Goal: Task Accomplishment & Management: Use online tool/utility

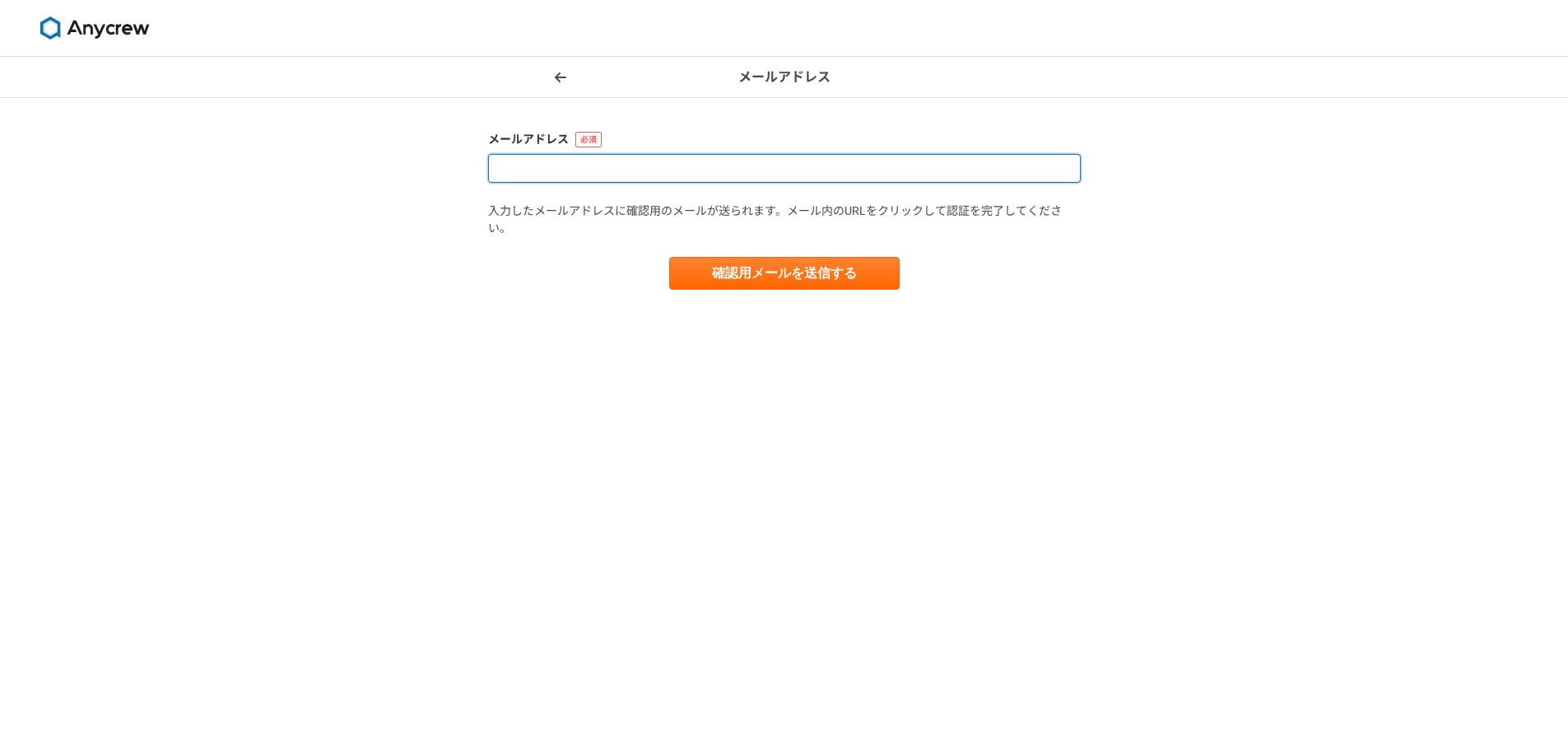
click at [874, 167] on input at bounding box center [784, 168] width 592 height 29
type input "[EMAIL_ADDRESS][DOMAIN_NAME]"
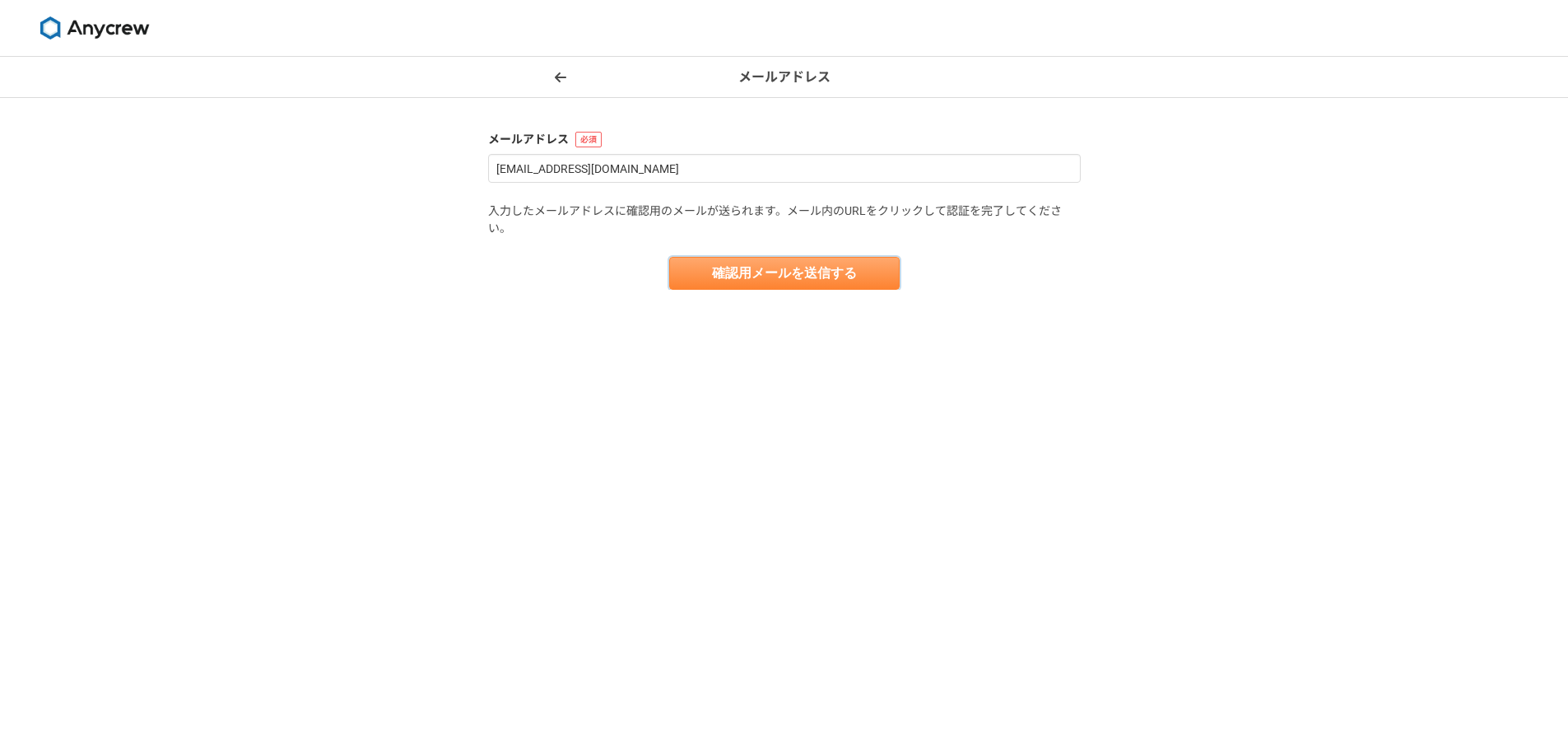
click at [779, 280] on button "確認用メールを送信する" at bounding box center [784, 273] width 230 height 33
click at [1376, 151] on div "メールアドレス メールアドレス [EMAIL_ADDRESS][DOMAIN_NAME] 入力したメールアドレスに確認用のメールが送られます。メール内のURL…" at bounding box center [784, 403] width 1568 height 693
click at [560, 74] on icon at bounding box center [560, 77] width 11 height 13
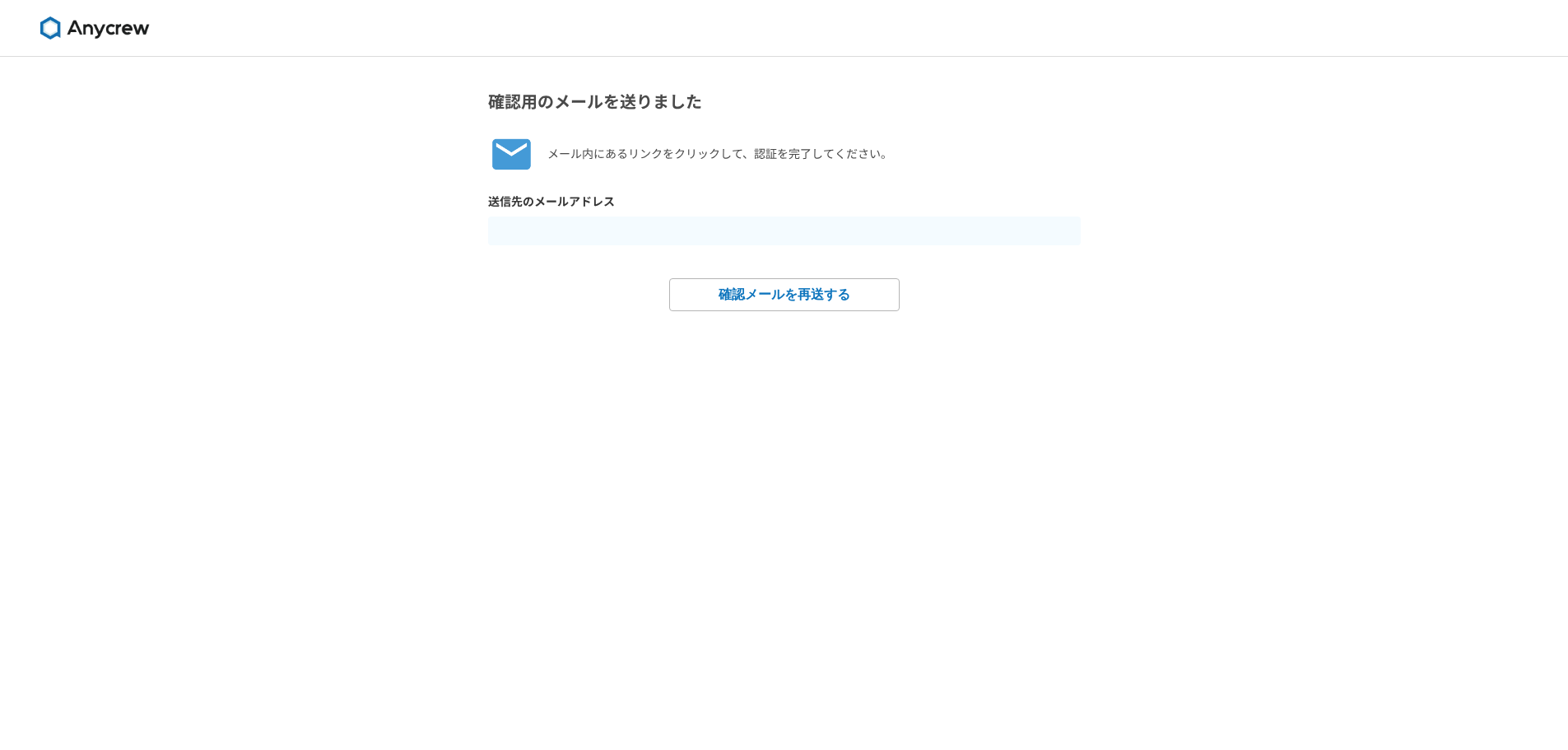
click at [135, 32] on img at bounding box center [94, 28] width 124 height 23
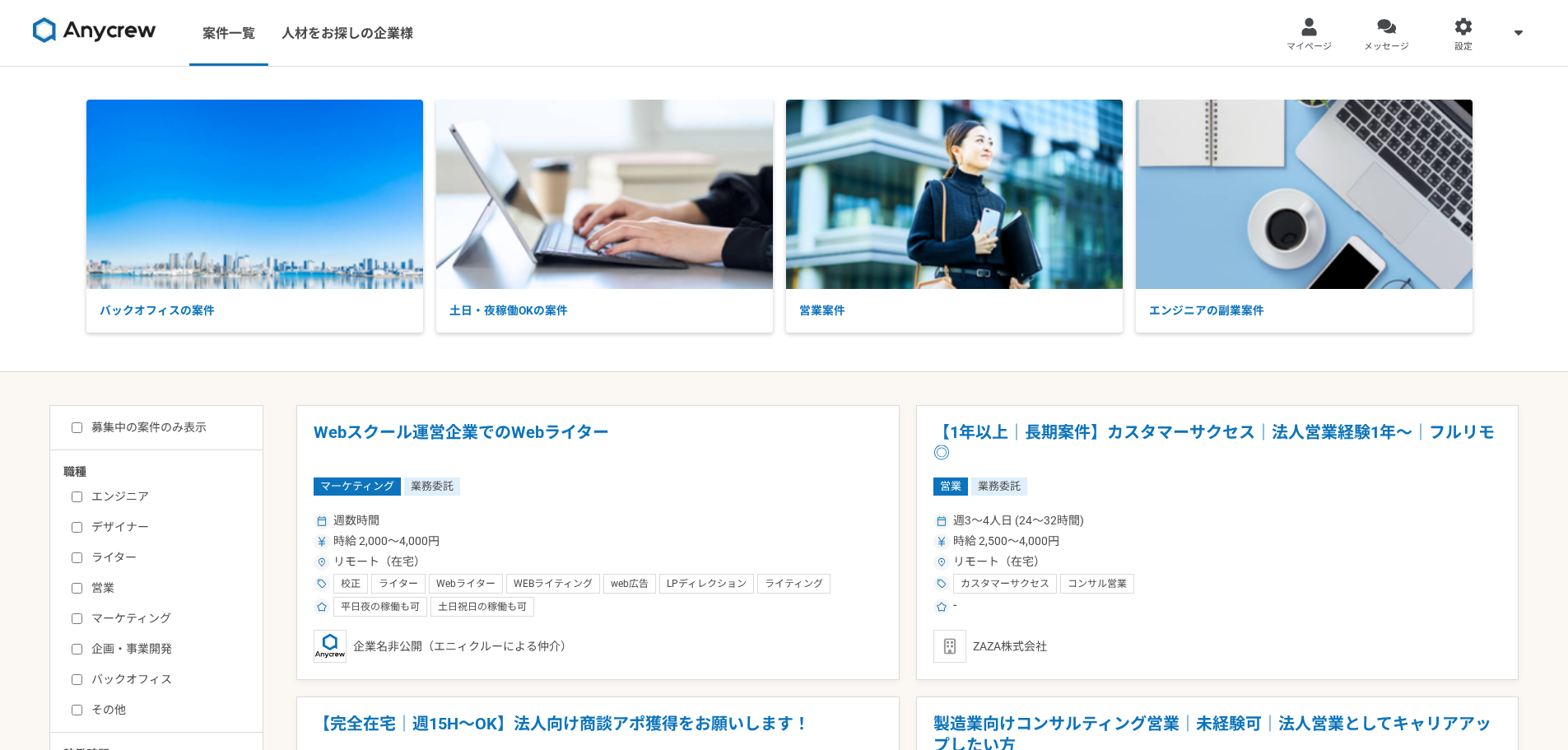
click at [75, 425] on input "募集中の案件のみ表示" at bounding box center [77, 427] width 10 height 10
checkbox input "true"
click at [79, 526] on input "デザイナー" at bounding box center [77, 527] width 10 height 10
checkbox input "true"
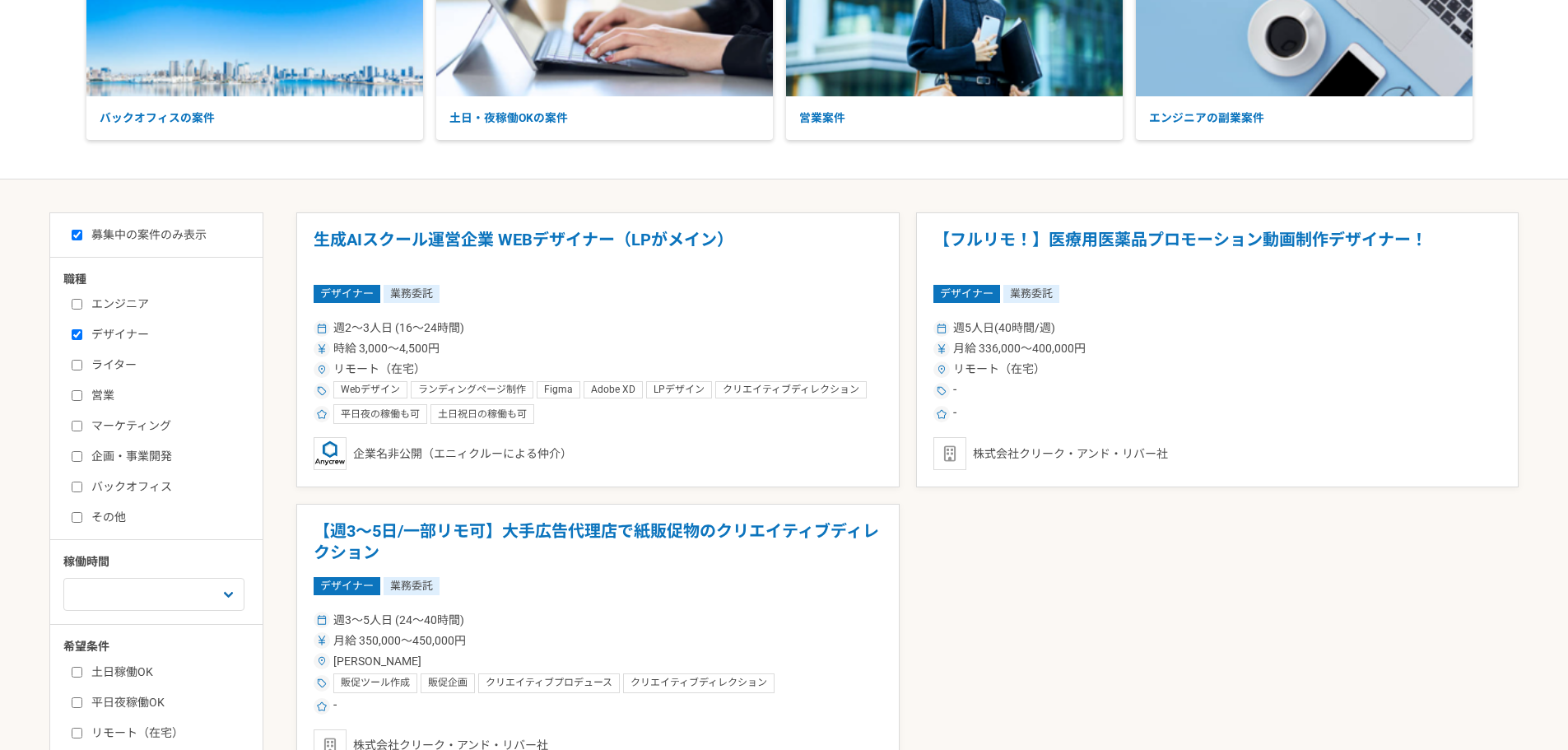
scroll to position [412, 0]
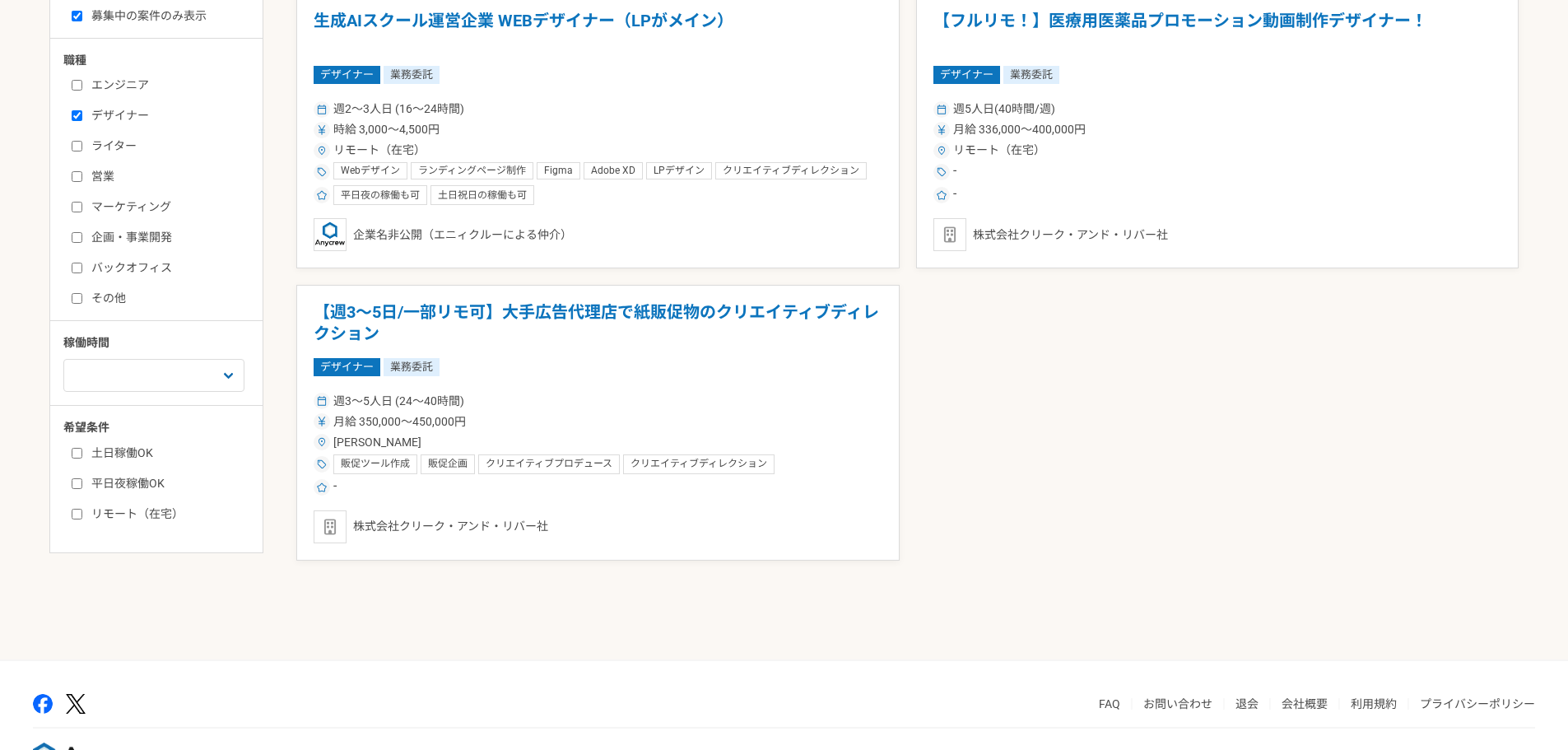
click at [78, 519] on label "リモート（在宅）" at bounding box center [166, 514] width 189 height 17
click at [78, 519] on input "リモート（在宅）" at bounding box center [77, 514] width 10 height 10
checkbox input "true"
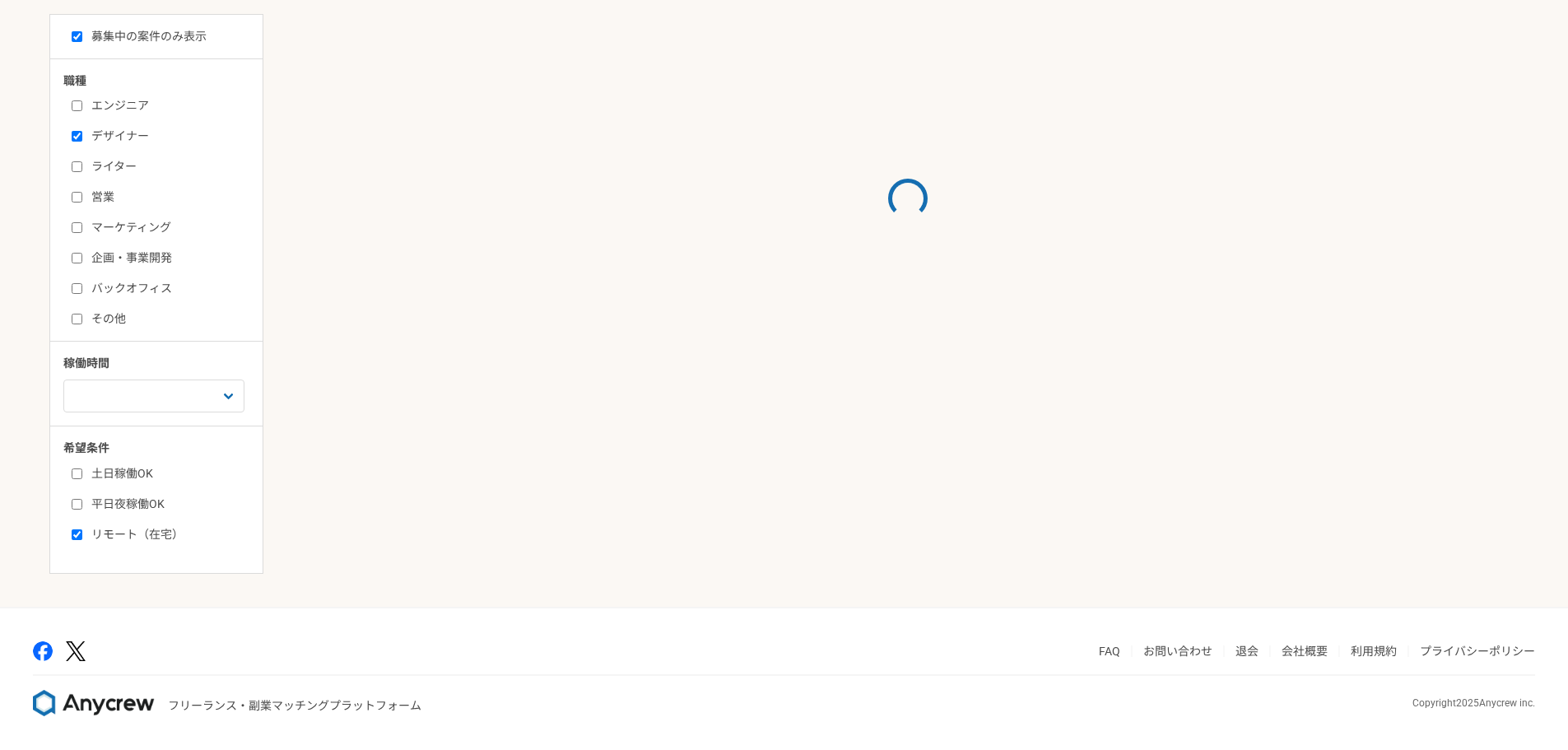
scroll to position [391, 0]
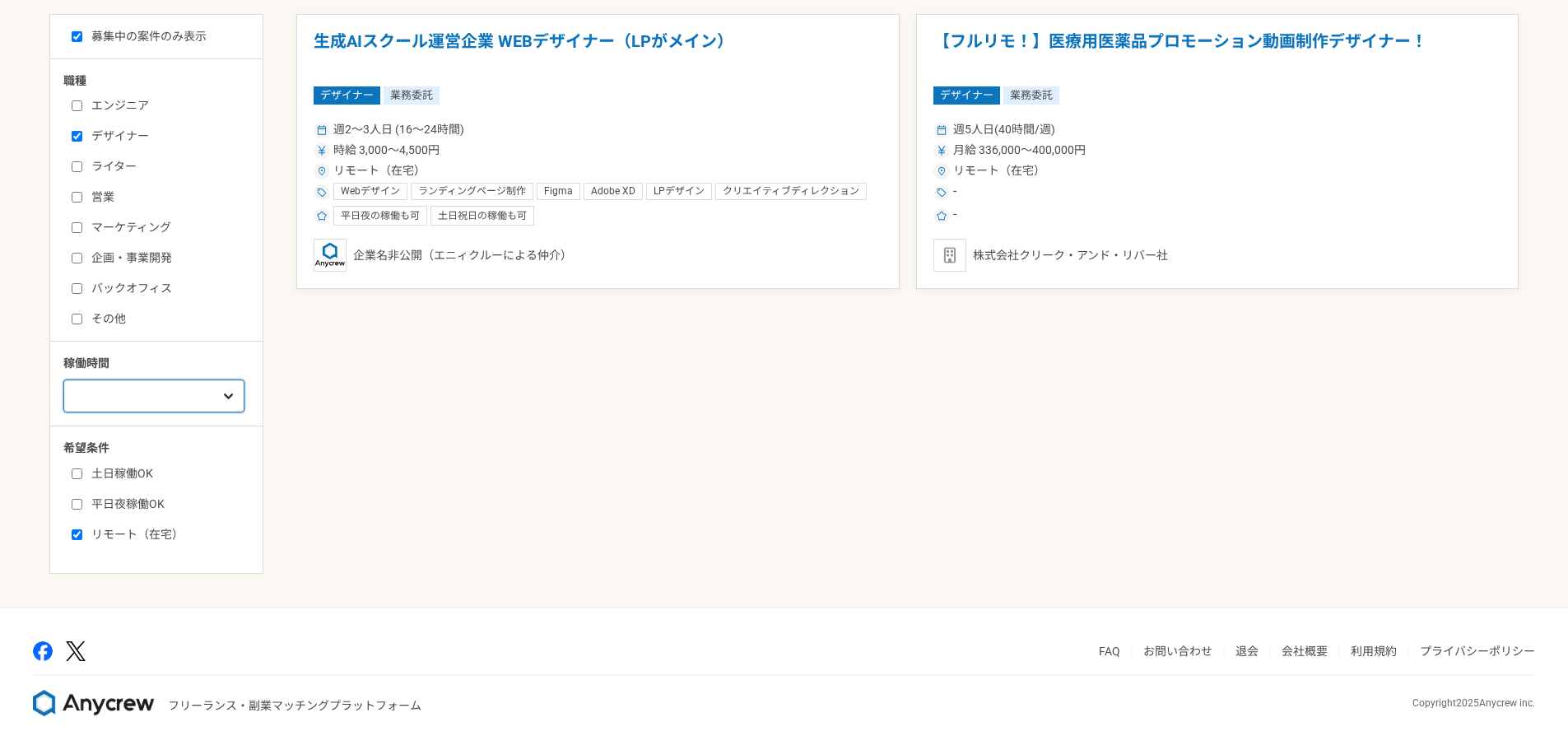
click at [162, 406] on select "週1人日（8時間）以下 週2人日（16時間）以下 週3人日（24時間）以下 週4人日（32時間）以下 週5人日（40時間）以下" at bounding box center [153, 396] width 181 height 33
select select "5"
click at [63, 380] on select "週1人日（8時間）以下 週2人日（16時間）以下 週3人日（24時間）以下 週4人日（32時間）以下 週5人日（40時間）以下" at bounding box center [153, 396] width 181 height 33
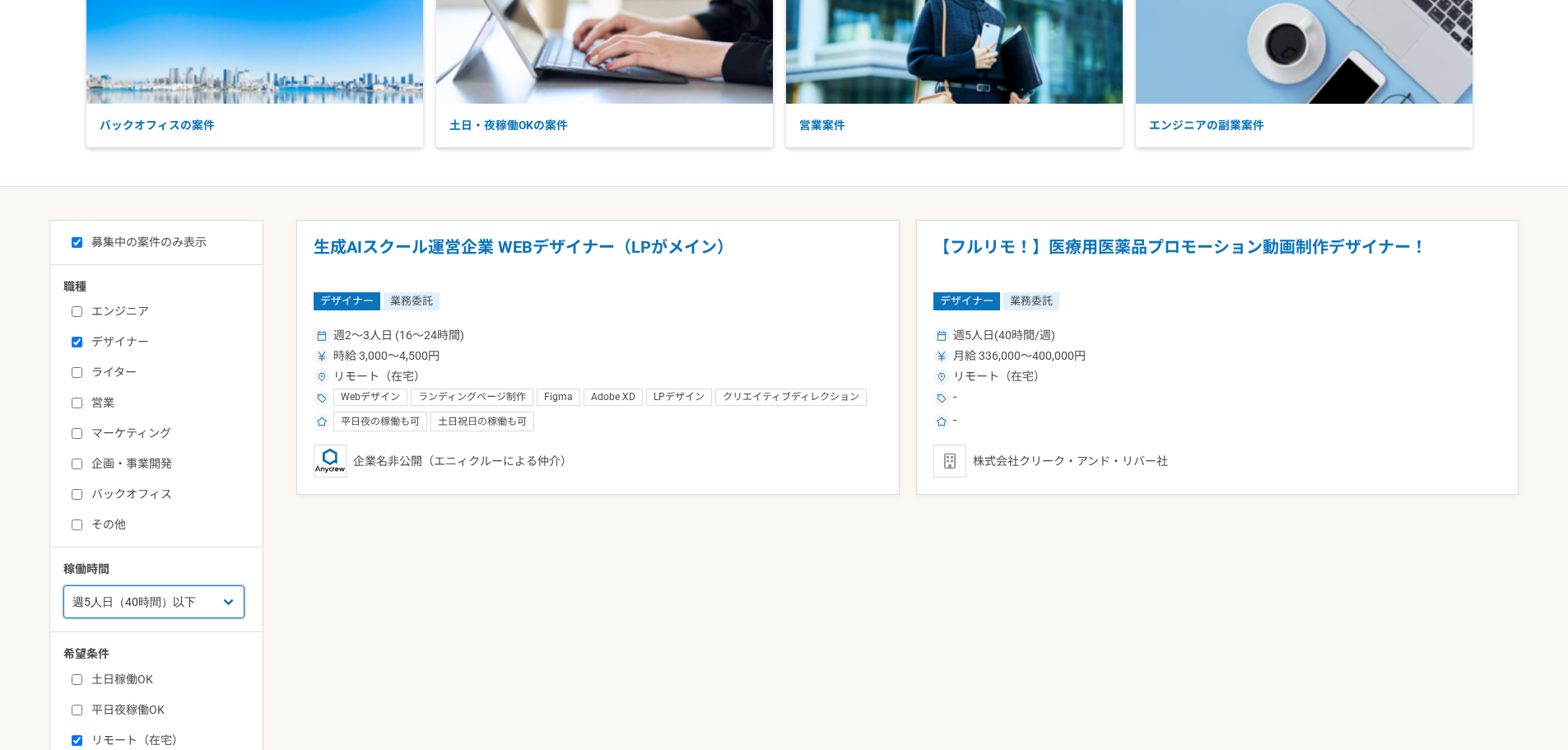
scroll to position [144, 0]
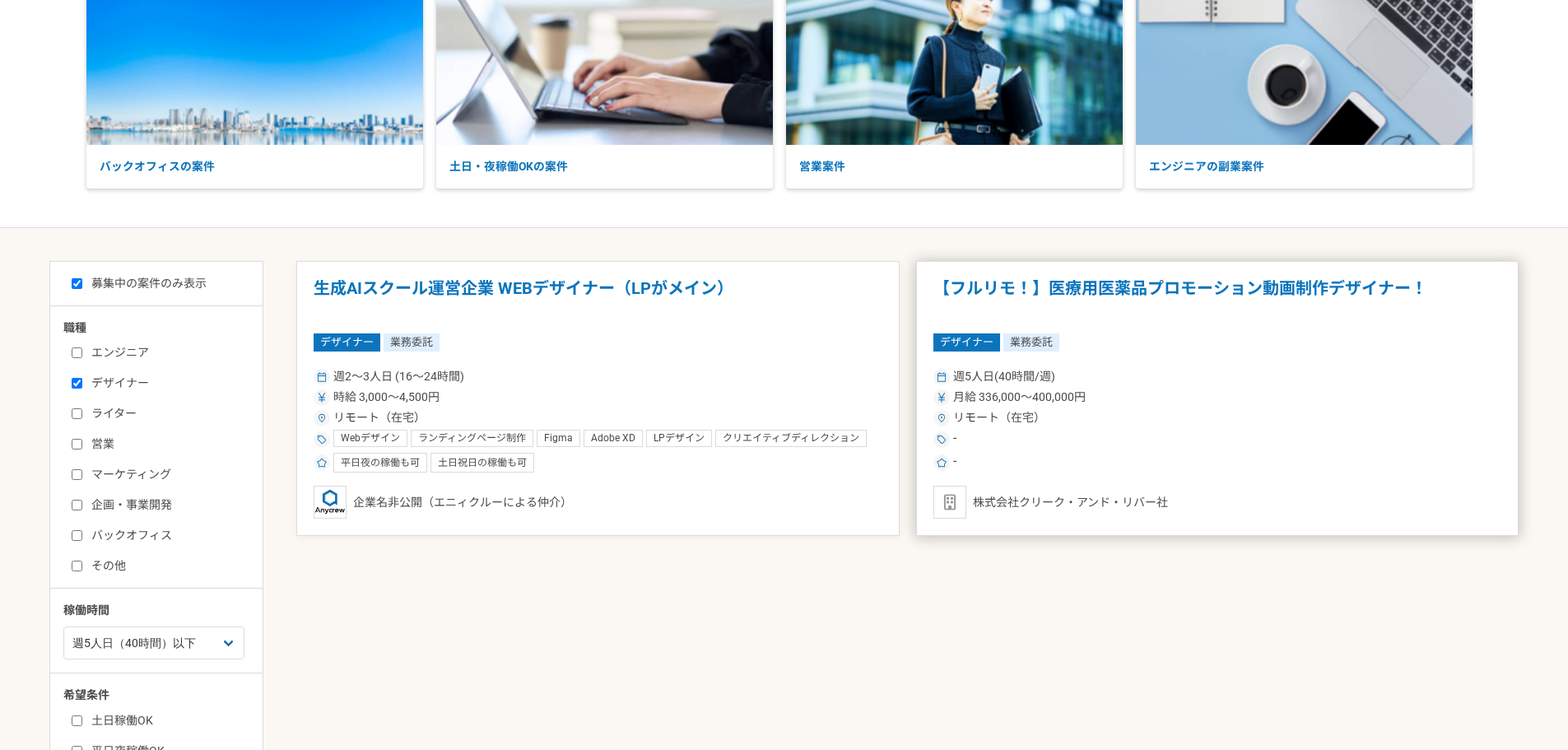
click at [1326, 291] on h1 "【フルリモ！】医療用医薬品プロモーション動画制作デザイナー！" at bounding box center [1218, 299] width 569 height 42
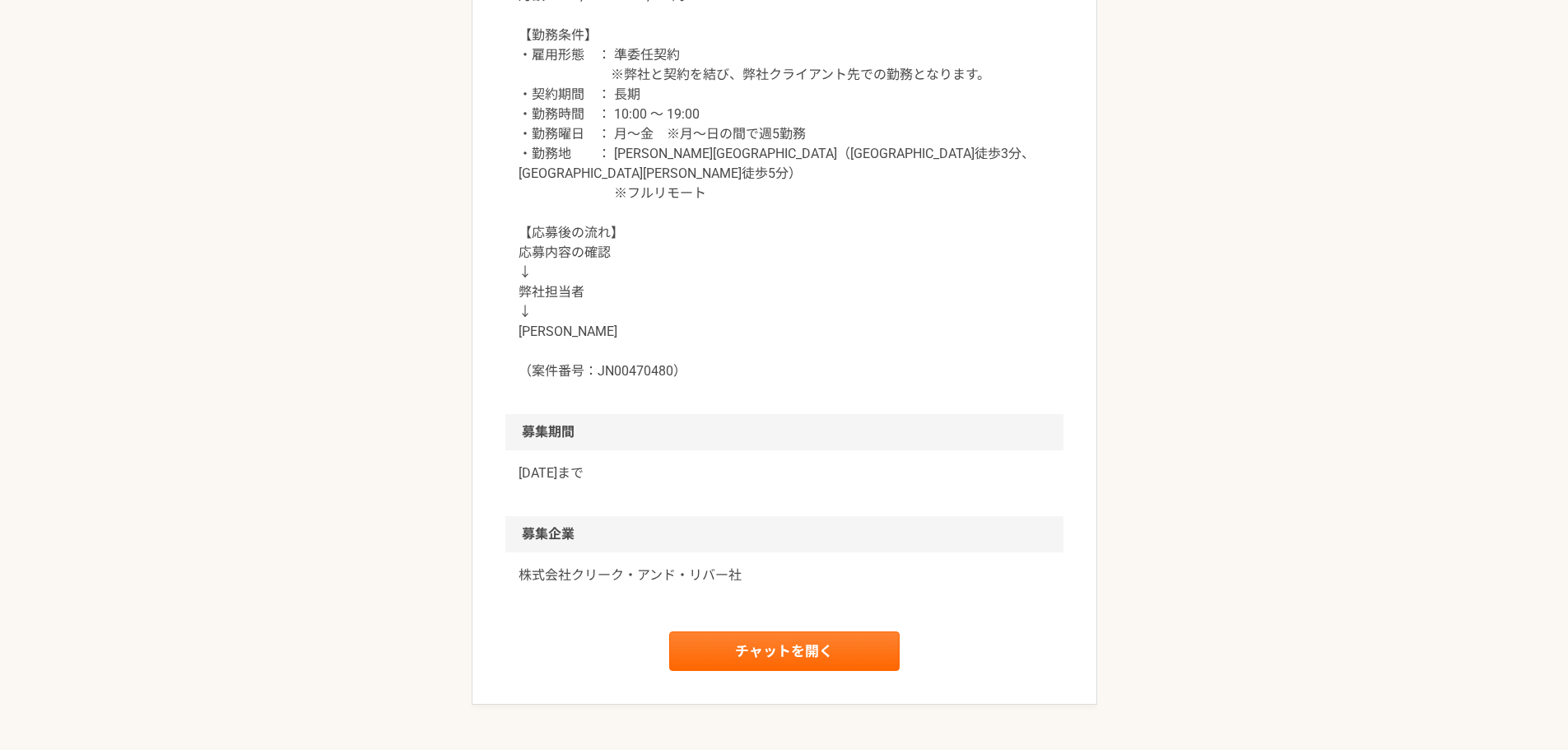
scroll to position [2045, 0]
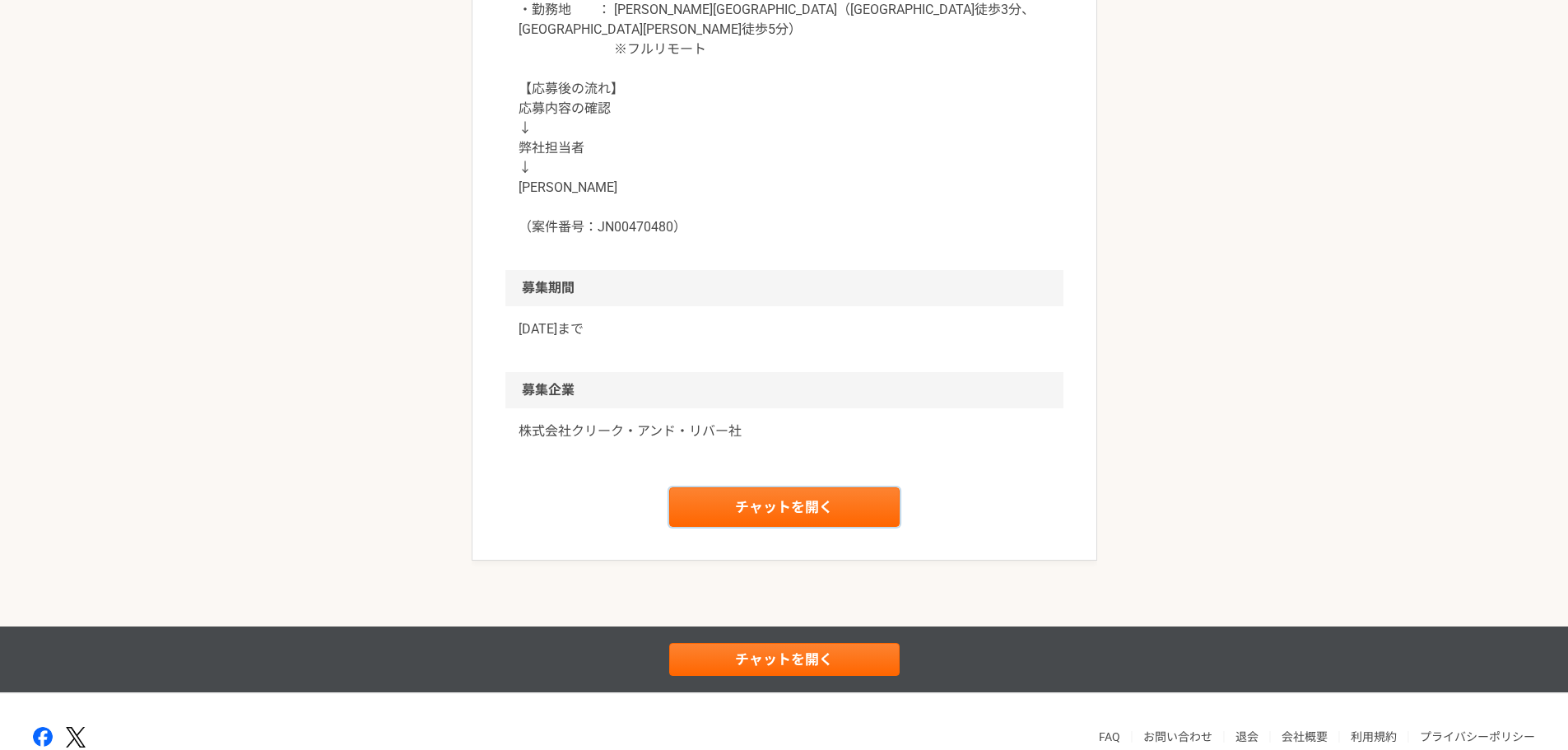
click at [868, 497] on link "チャットを開く" at bounding box center [784, 507] width 230 height 40
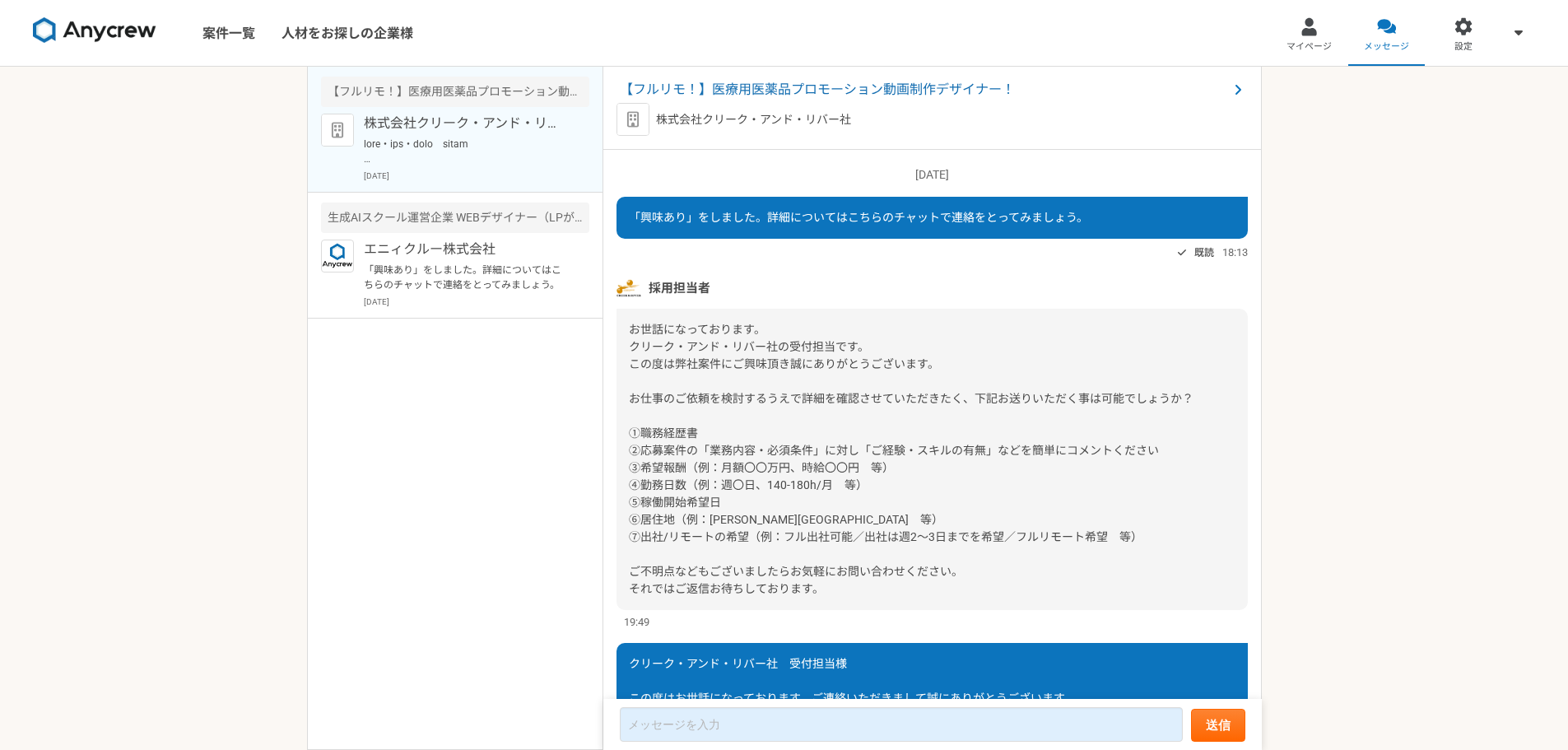
scroll to position [693, 0]
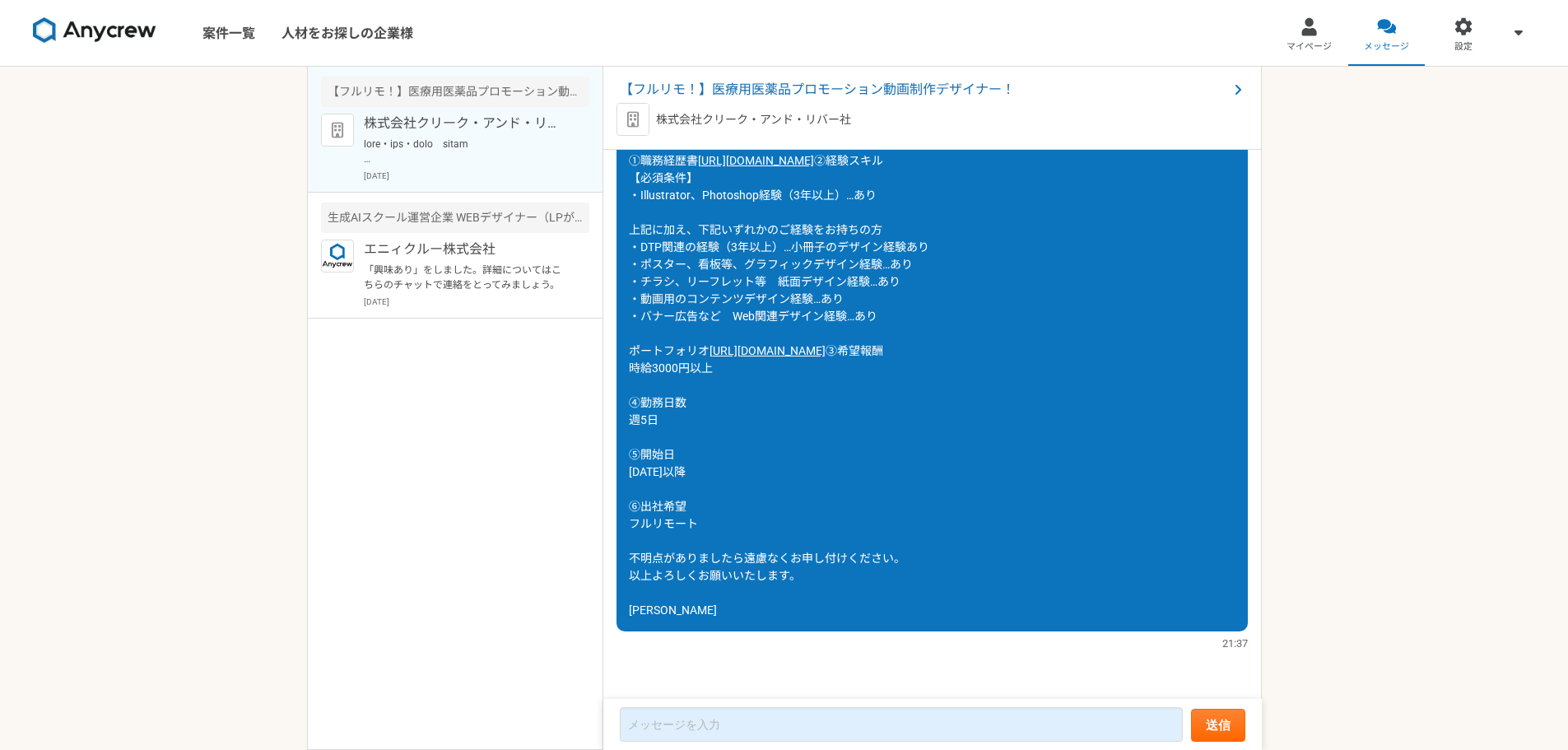
click at [825, 344] on link "[URL][DOMAIN_NAME]" at bounding box center [767, 350] width 116 height 13
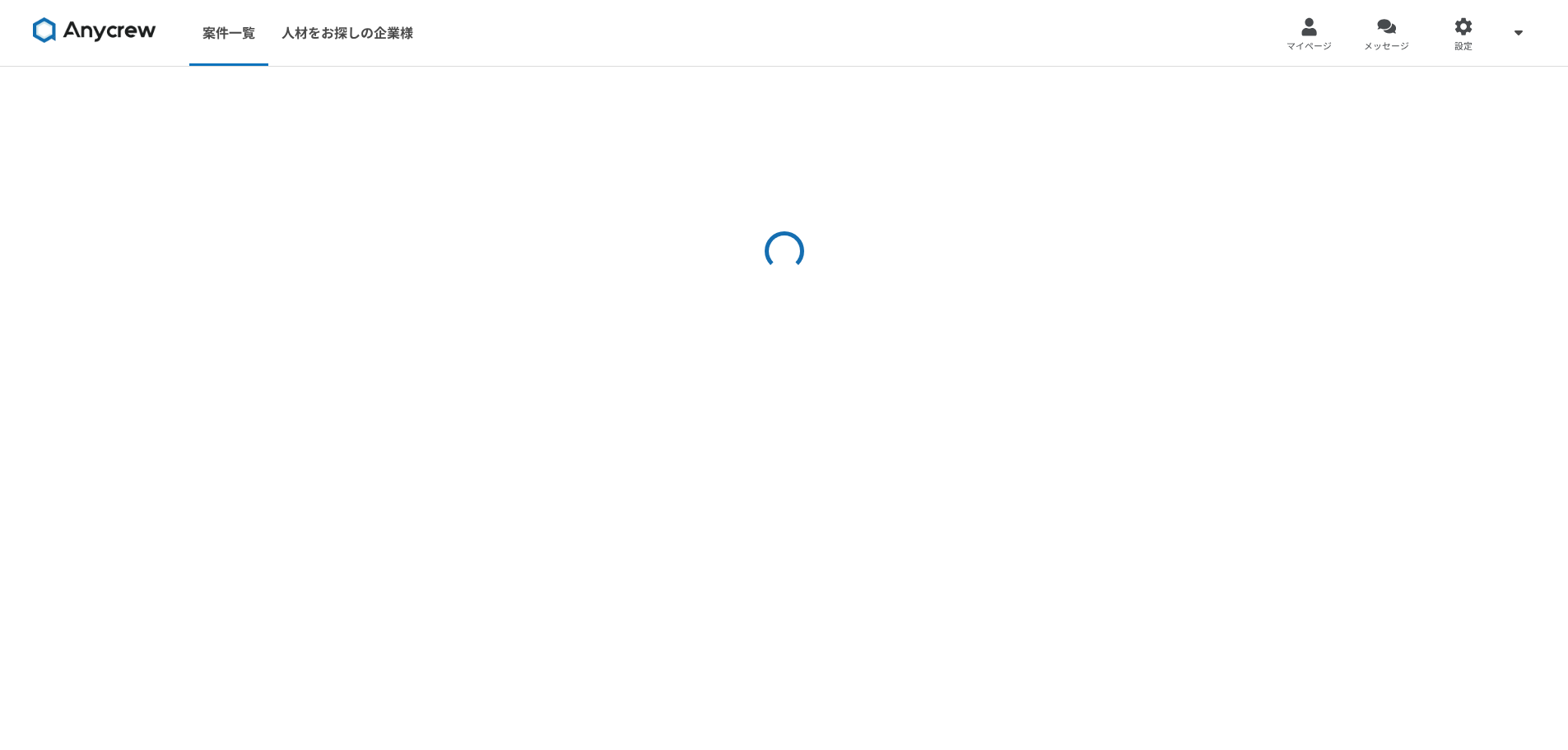
select select "5"
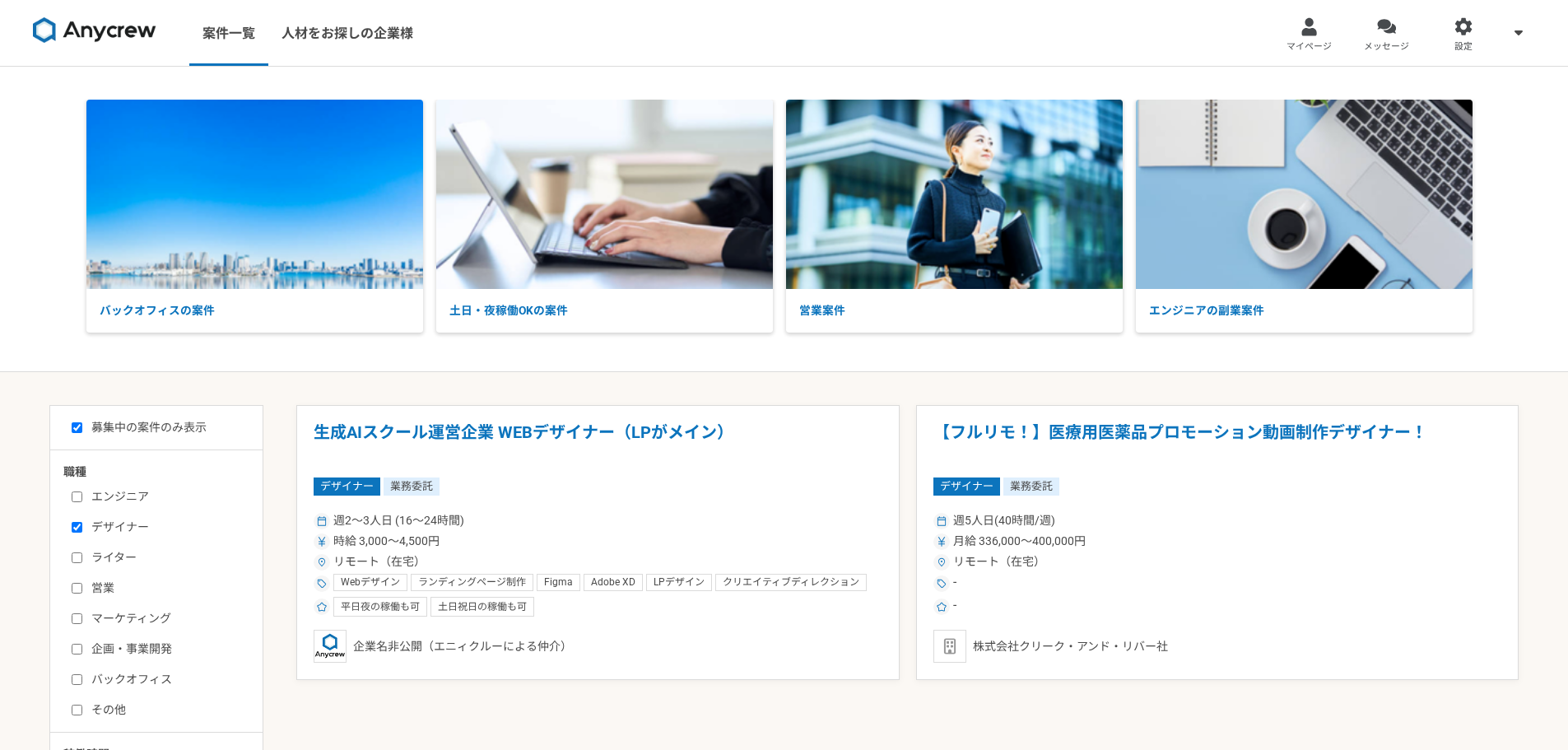
click at [696, 495] on div "デザイナー 業務委託" at bounding box center [598, 486] width 569 height 18
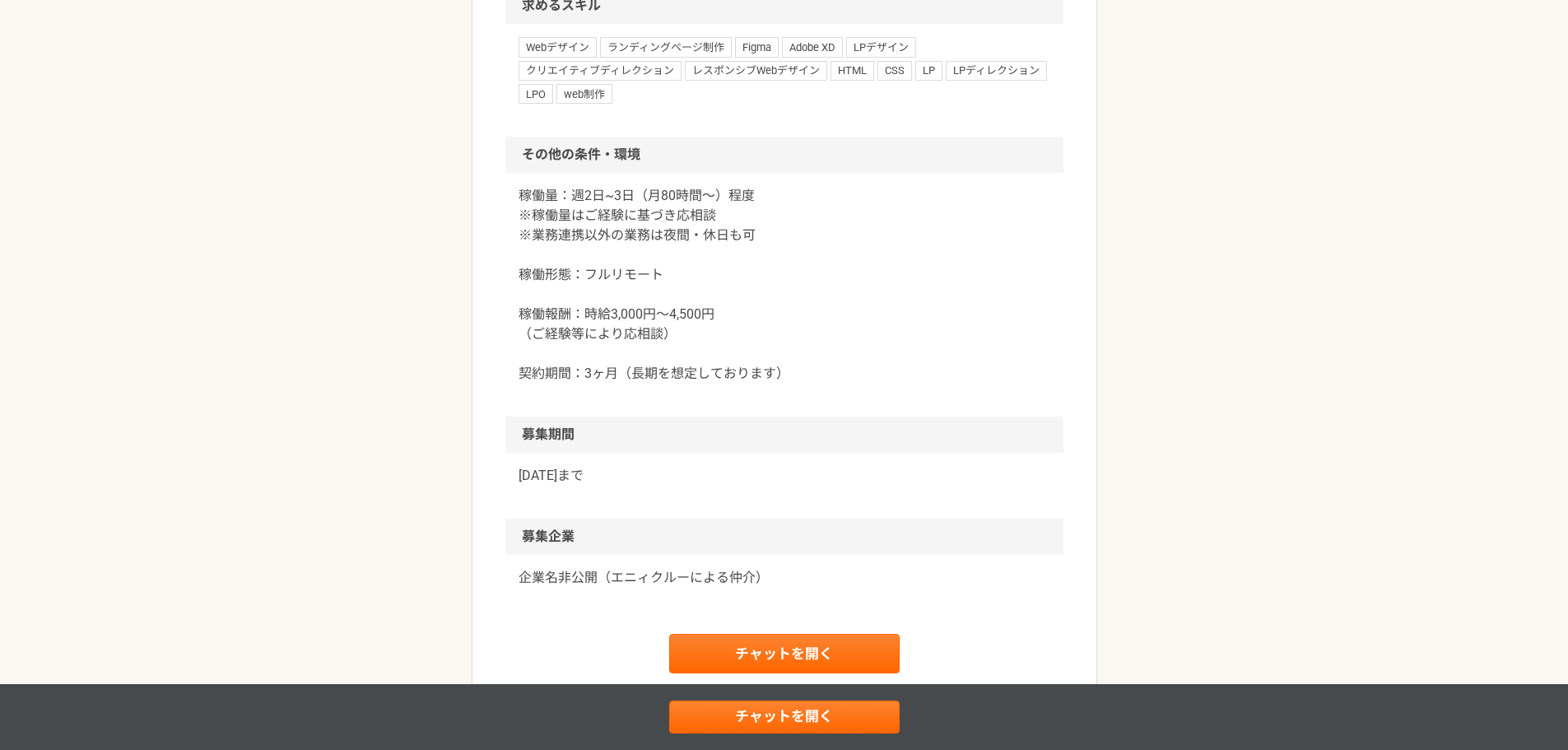
scroll to position [1747, 0]
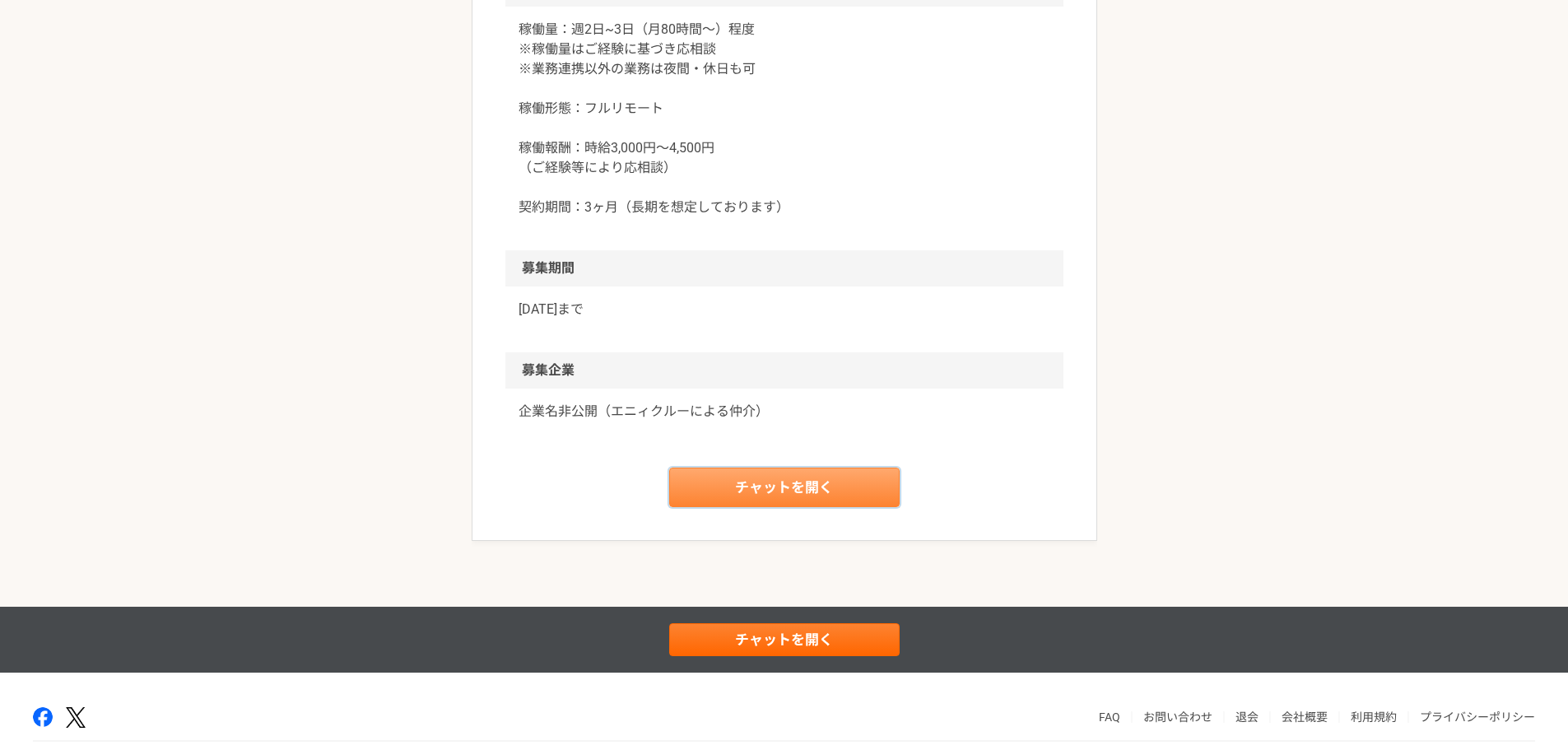
click at [861, 493] on link "チャットを開く" at bounding box center [784, 487] width 230 height 40
